Goal: Find specific page/section: Find specific page/section

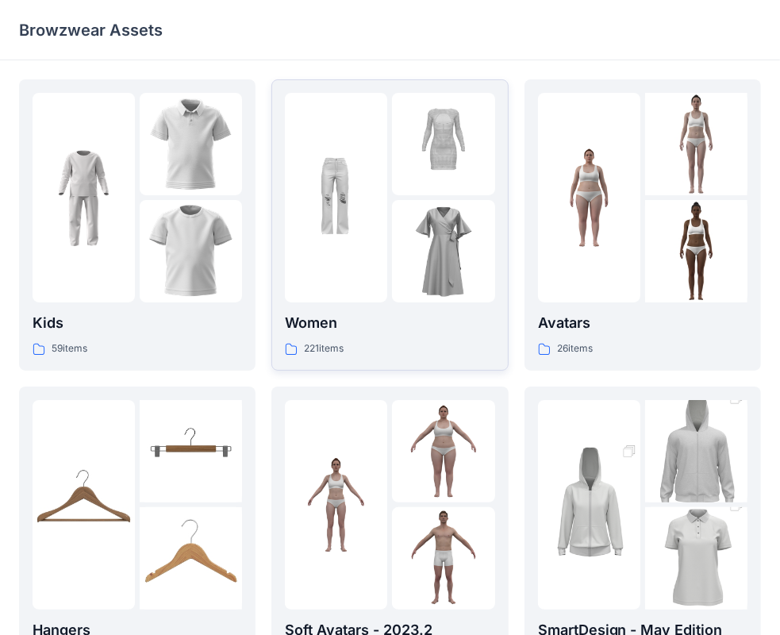
click at [368, 179] on img at bounding box center [336, 198] width 102 height 102
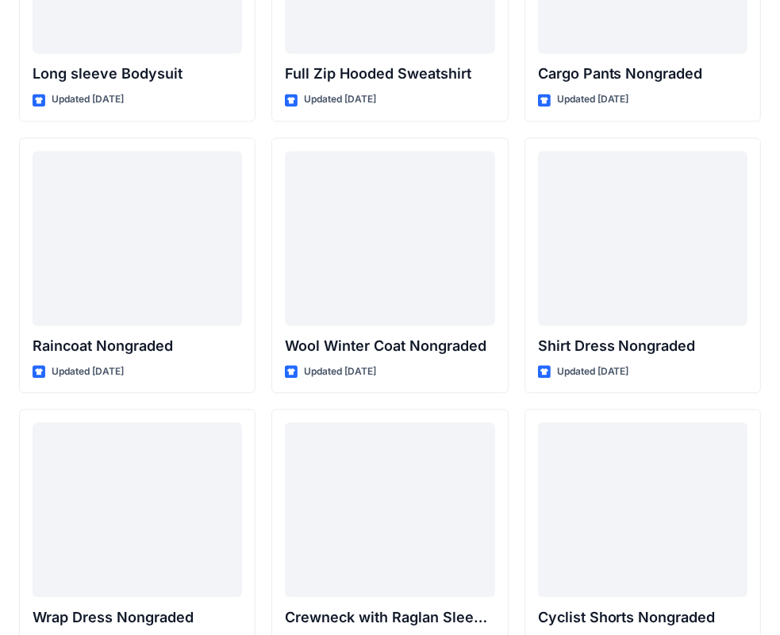
scroll to position [13803, 0]
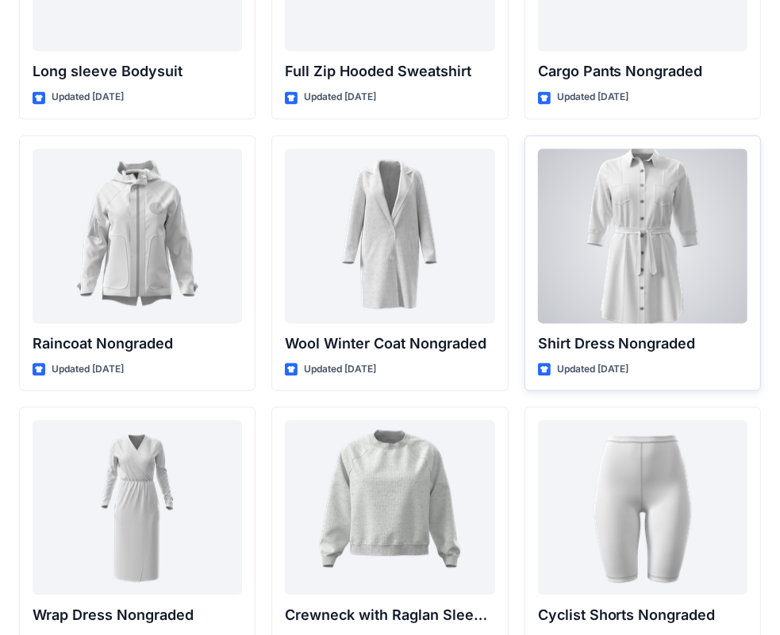
click at [628, 175] on div at bounding box center [642, 235] width 209 height 175
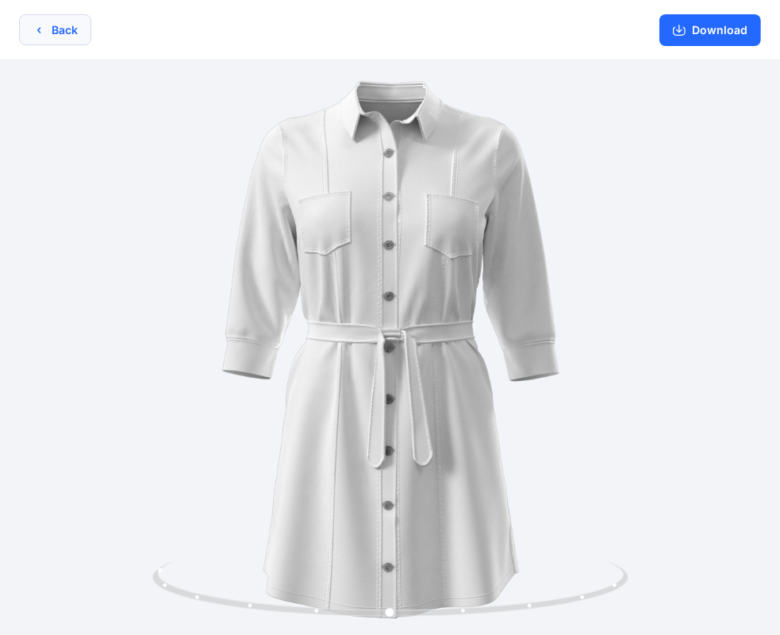
click at [75, 30] on button "Back" at bounding box center [55, 29] width 72 height 31
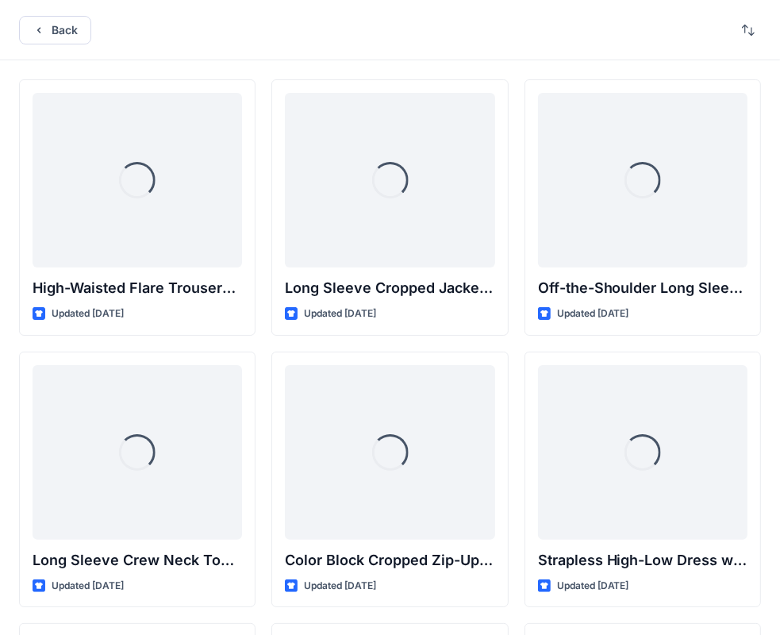
scroll to position [13803, 0]
